Goal: Task Accomplishment & Management: Manage account settings

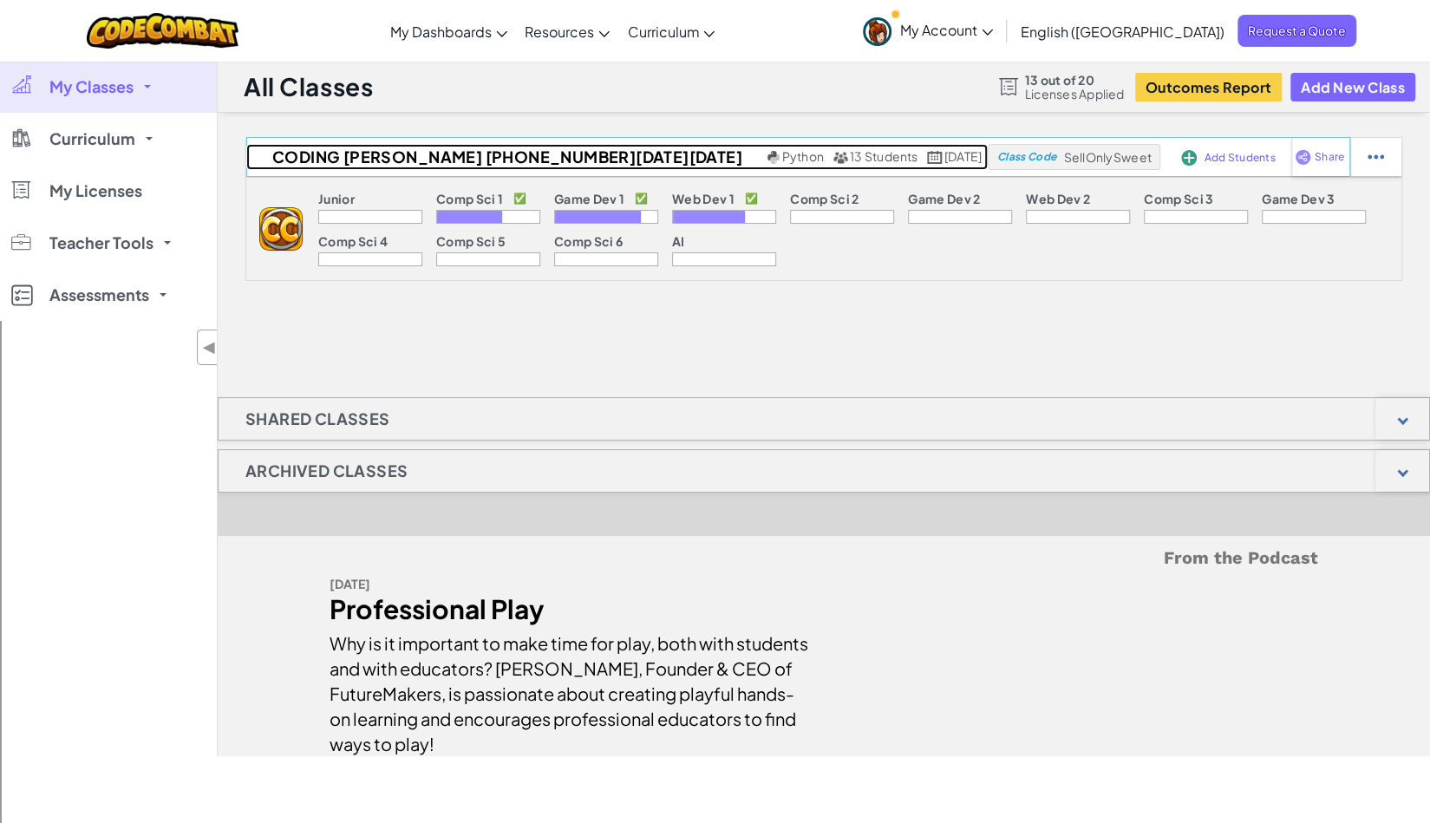
click at [782, 160] on span "Python" at bounding box center [803, 156] width 42 height 16
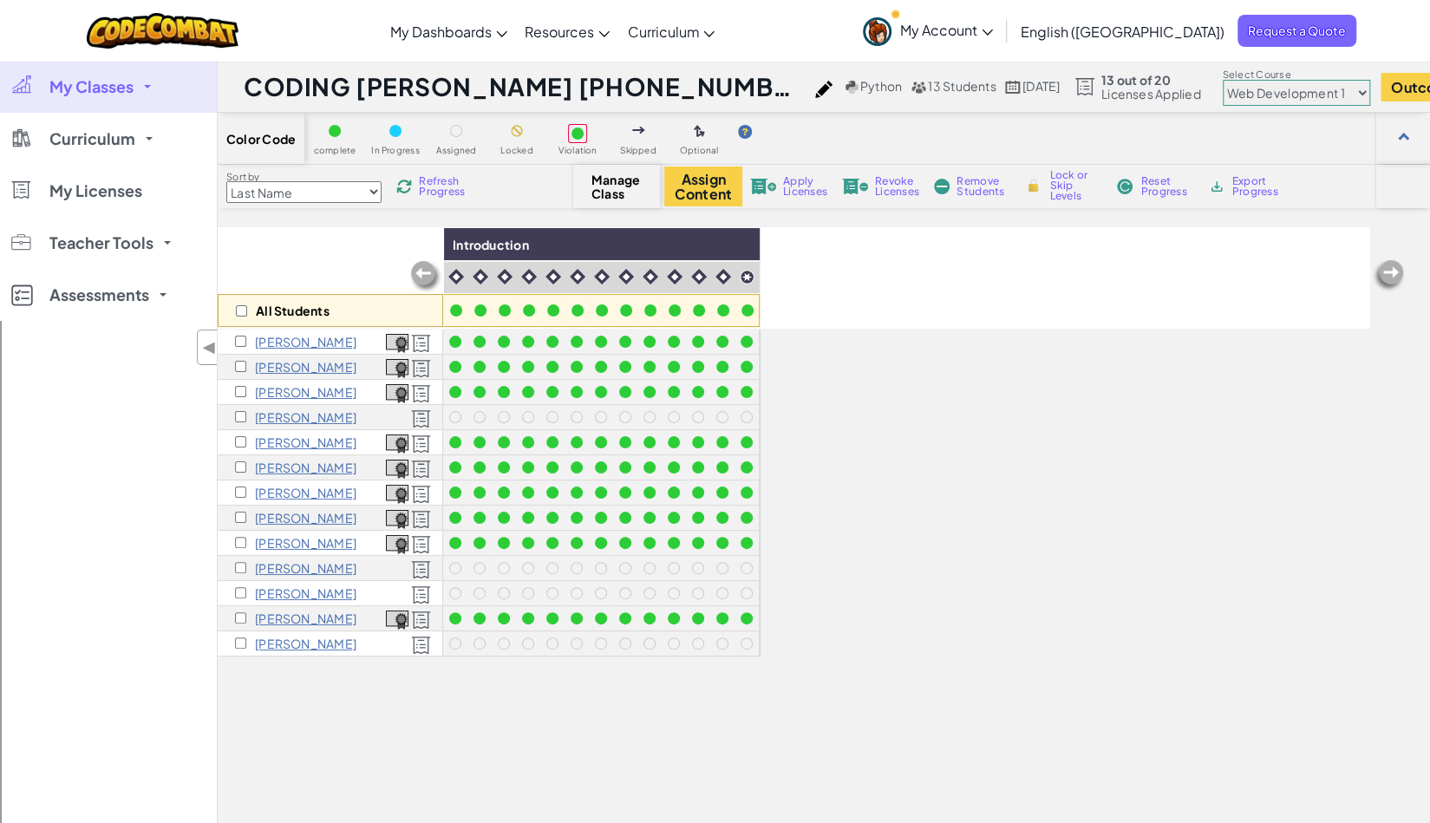
click at [409, 190] on img at bounding box center [404, 187] width 16 height 16
click at [1224, 91] on select "Junior Introduction to Computer Science Game Development 1 Web Development 1 Co…" at bounding box center [1296, 93] width 147 height 26
click at [1223, 80] on select "Junior Introduction to Computer Science Game Development 1 Web Development 1 Co…" at bounding box center [1296, 93] width 147 height 26
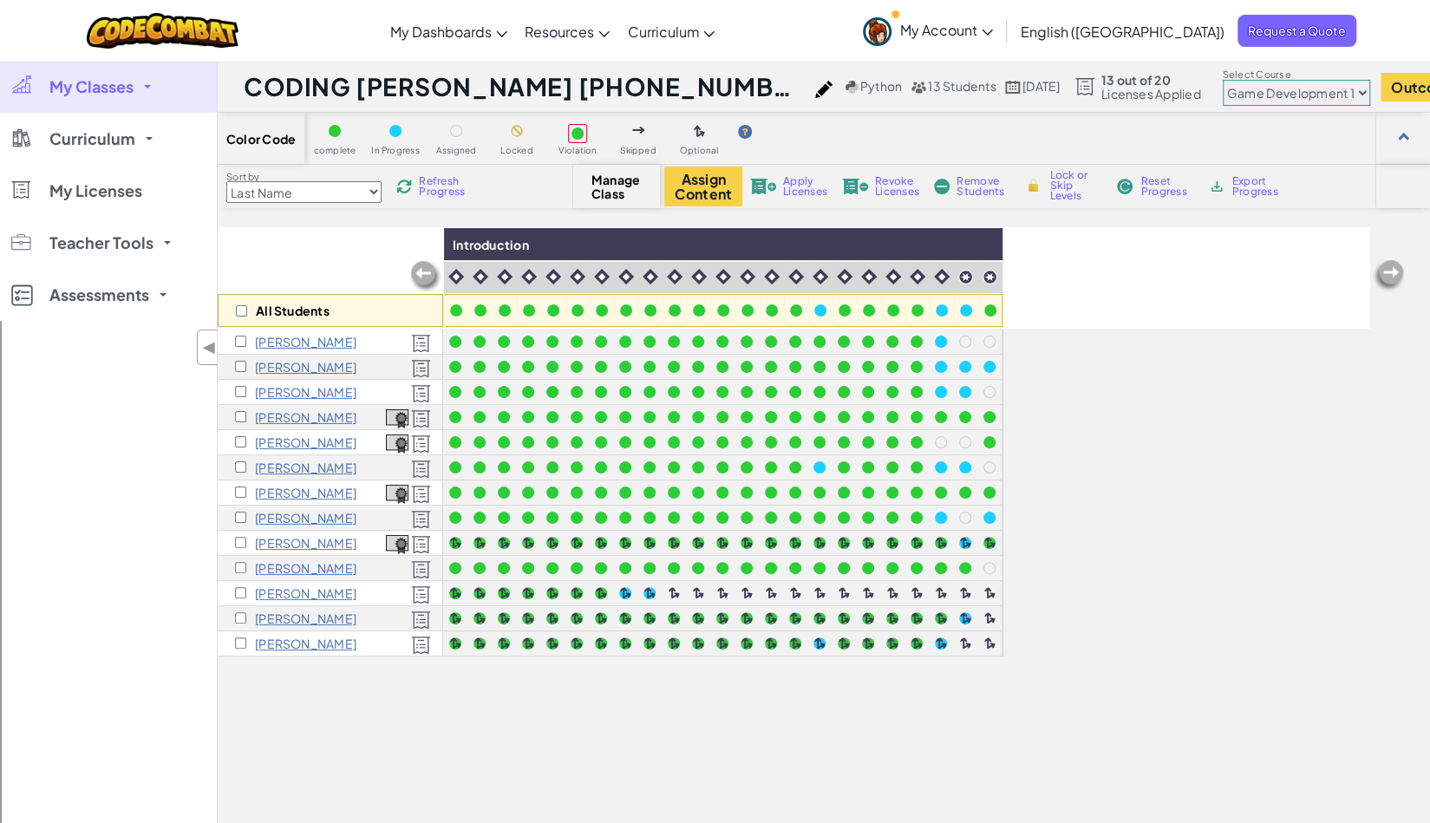
click at [1226, 92] on select "Junior Introduction to Computer Science Game Development 1 Web Development 1 Co…" at bounding box center [1296, 93] width 147 height 26
select select "5789587aad86a6efb573701f"
click at [1223, 80] on select "Junior Introduction to Computer Science Game Development 1 Web Development 1 Co…" at bounding box center [1296, 93] width 147 height 26
